Goal: Communication & Community: Connect with others

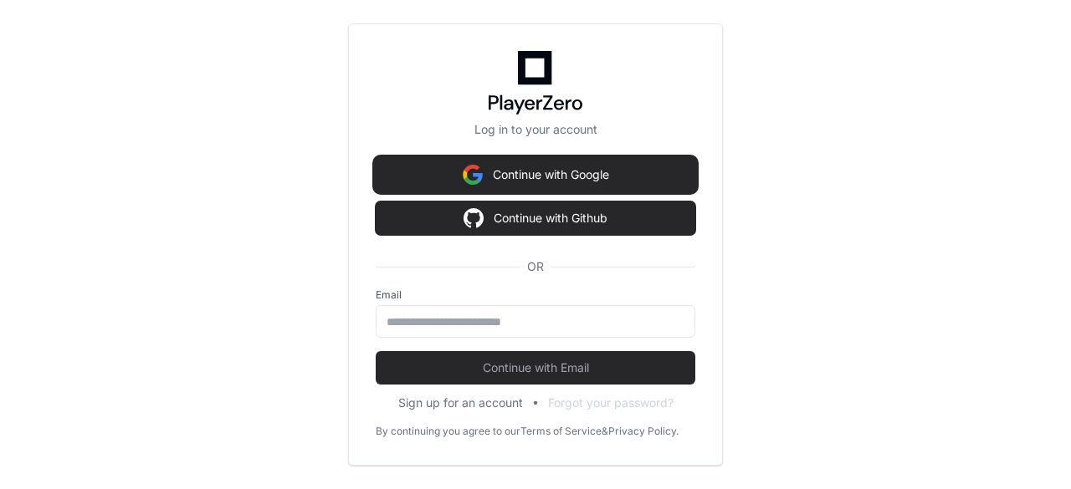
click at [546, 176] on button "Continue with Google" at bounding box center [536, 174] width 320 height 33
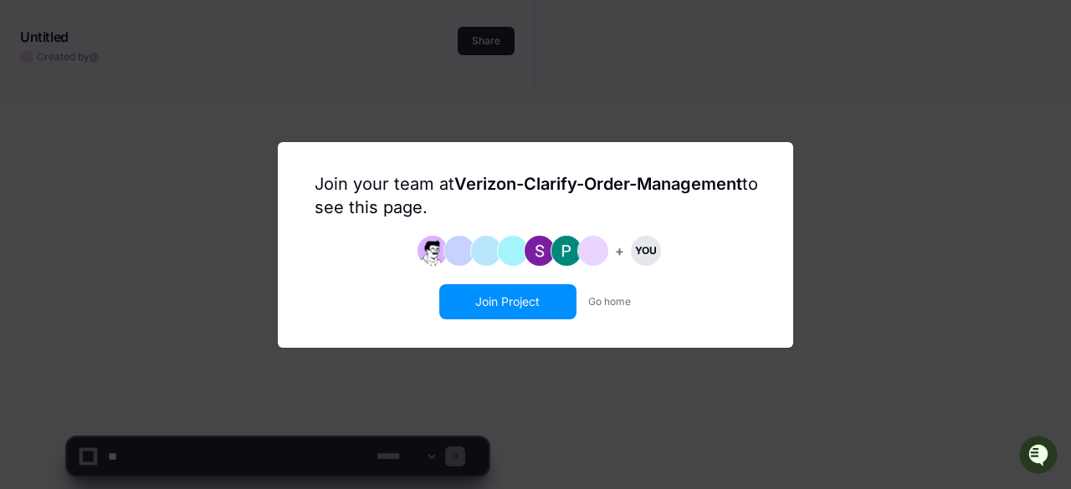
click at [494, 299] on button "Join Project" at bounding box center [508, 302] width 134 height 32
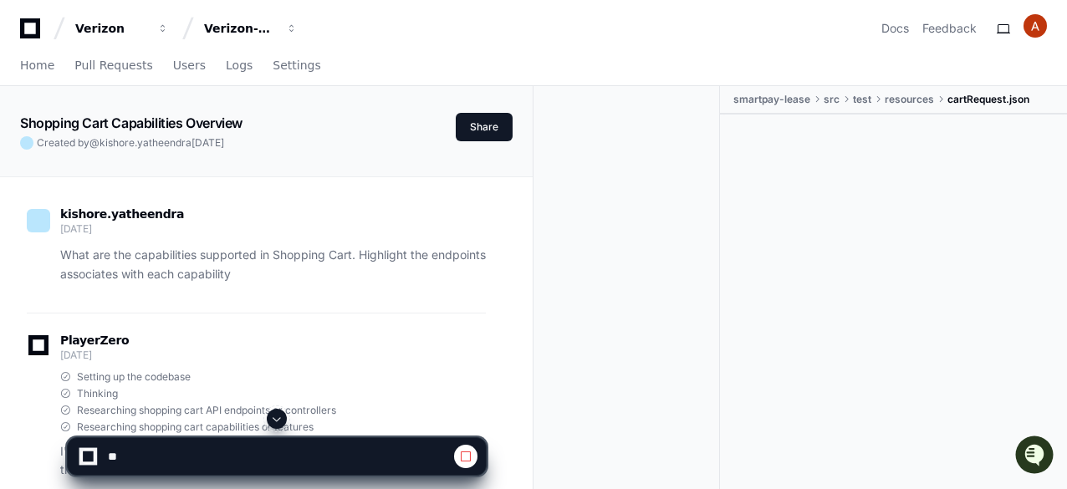
click at [767, 253] on div at bounding box center [893, 306] width 347 height 382
click at [578, 258] on div at bounding box center [633, 309] width 173 height 446
click at [465, 456] on span at bounding box center [465, 456] width 13 height 13
